Goal: Task Accomplishment & Management: Use online tool/utility

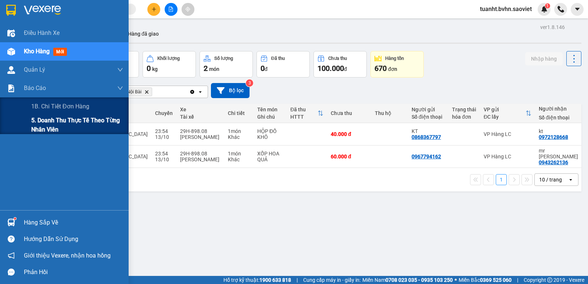
click at [64, 119] on span "5. Doanh thu thực tế theo từng nhân viên" at bounding box center [77, 125] width 92 height 18
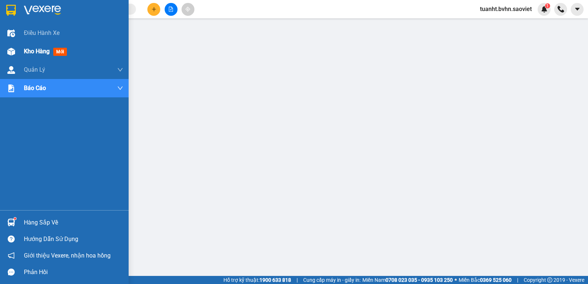
click at [14, 51] on img at bounding box center [11, 52] width 8 height 8
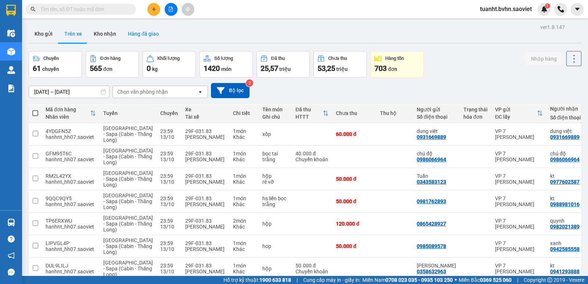
click at [151, 35] on button "Hàng đã giao" at bounding box center [143, 34] width 43 height 18
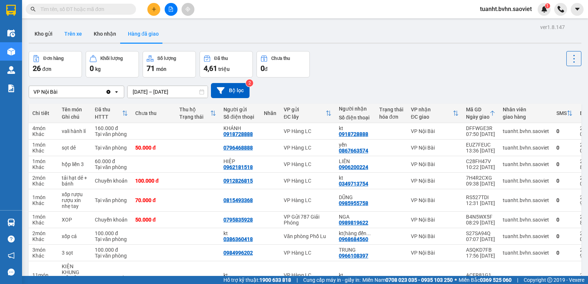
click at [74, 33] on button "Trên xe" at bounding box center [72, 34] width 29 height 18
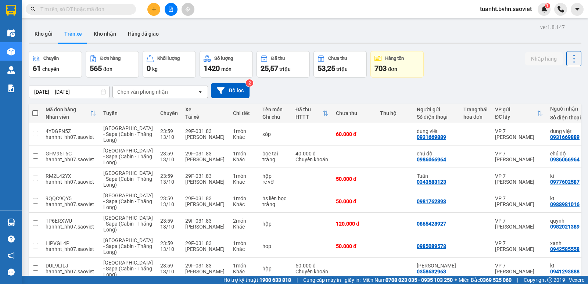
click at [173, 92] on div "Chọn văn phòng nhận" at bounding box center [155, 92] width 85 height 12
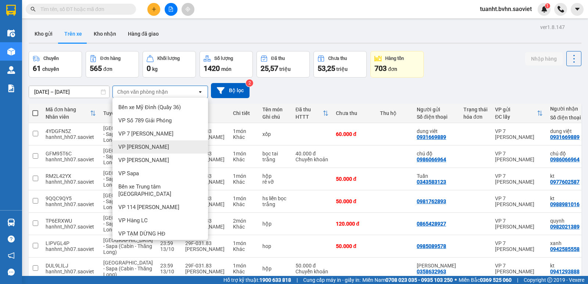
scroll to position [62, 0]
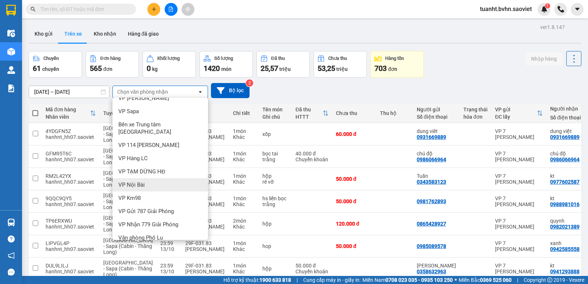
click at [152, 178] on div "VP Nội Bài" at bounding box center [160, 184] width 96 height 13
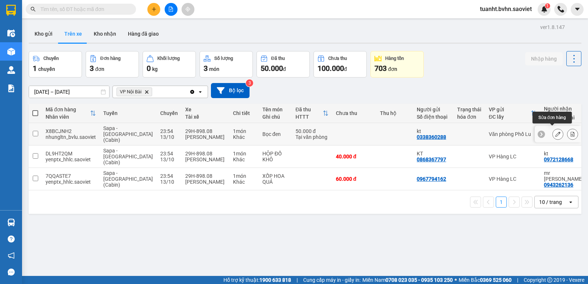
click at [555, 132] on icon at bounding box center [557, 134] width 5 height 5
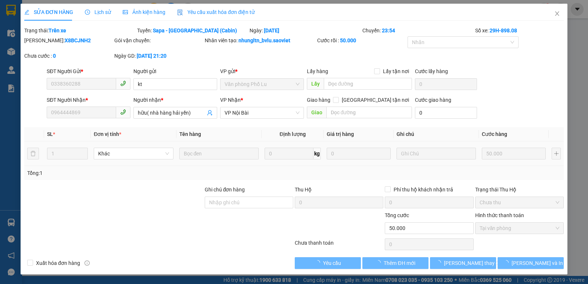
type input "0338360288"
type input "kt"
type input "0964444869"
type input "hữu( nhà hàng hải yến)"
type input "0"
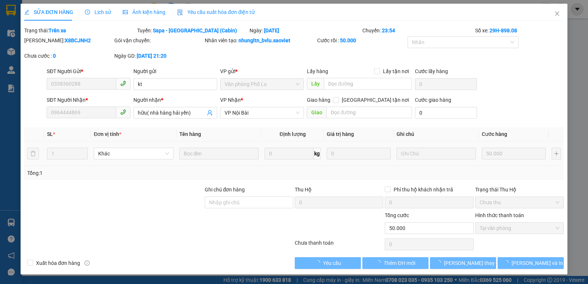
type input "50.000"
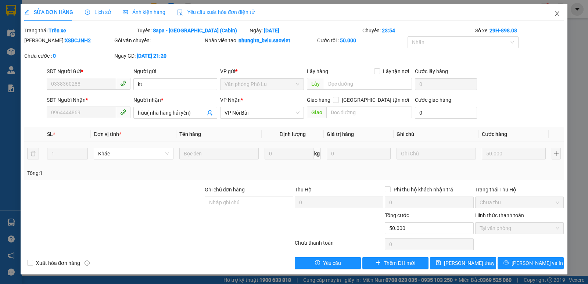
click at [560, 15] on icon "close" at bounding box center [557, 14] width 6 height 6
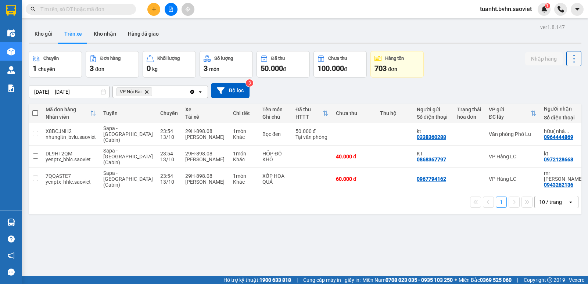
click at [569, 59] on icon at bounding box center [574, 59] width 10 height 10
click at [553, 80] on span "Làm mới" at bounding box center [558, 78] width 20 height 7
